Goal: Navigation & Orientation: Find specific page/section

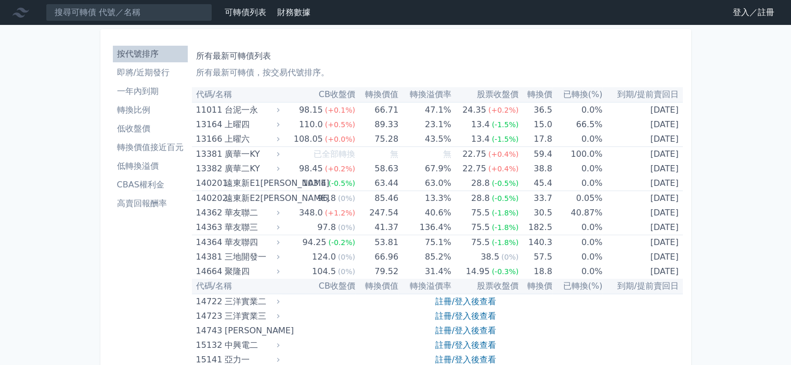
click at [756, 12] on link "登入／註冊" at bounding box center [753, 12] width 58 height 17
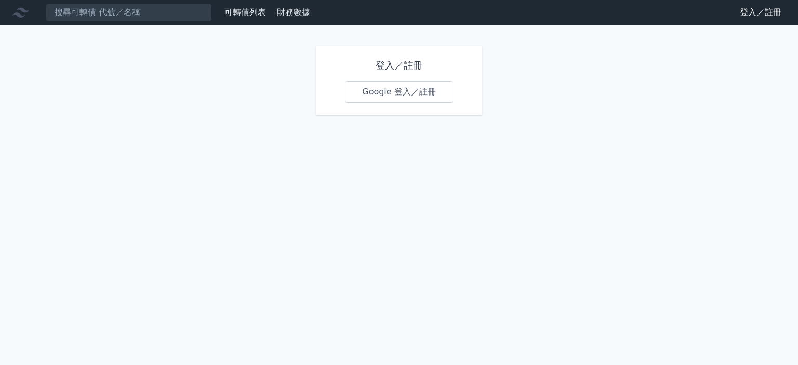
click at [424, 87] on link "Google 登入／註冊" at bounding box center [399, 92] width 108 height 22
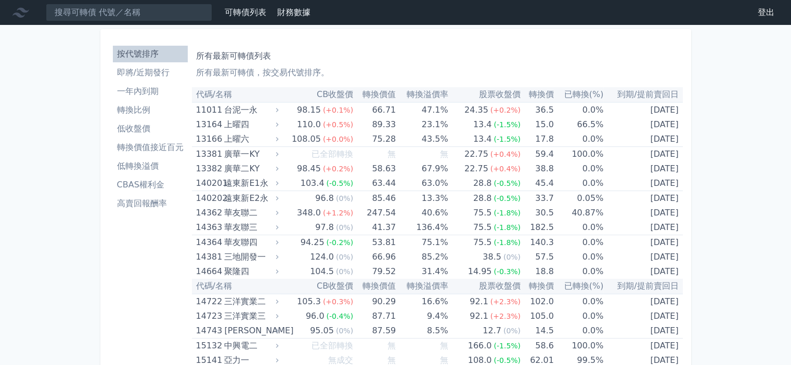
click at [150, 160] on li "低轉換溢價" at bounding box center [150, 166] width 75 height 12
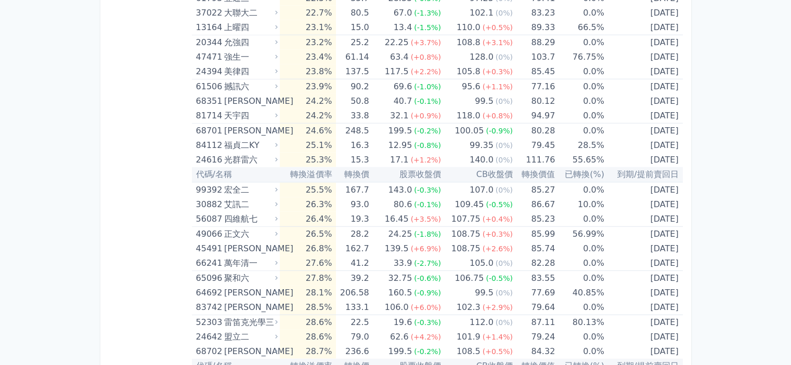
scroll to position [1281, 0]
